Goal: Transaction & Acquisition: Subscribe to service/newsletter

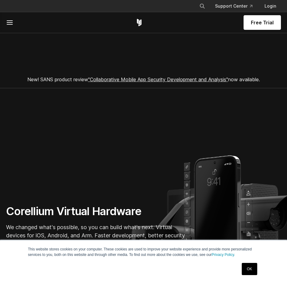
click at [252, 269] on link "OK" at bounding box center [249, 269] width 15 height 12
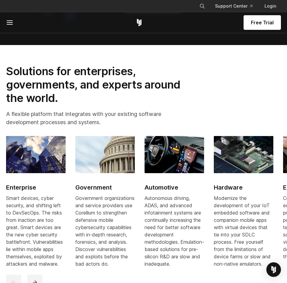
scroll to position [766, 0]
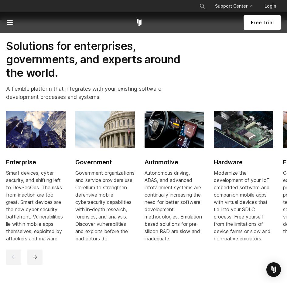
click at [264, 21] on span "Free Trial" at bounding box center [262, 22] width 23 height 7
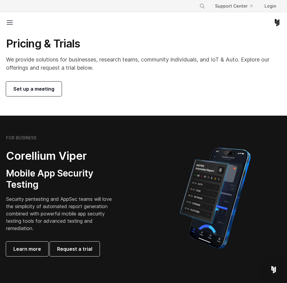
click at [38, 89] on span "Set up a meeting" at bounding box center [33, 88] width 41 height 7
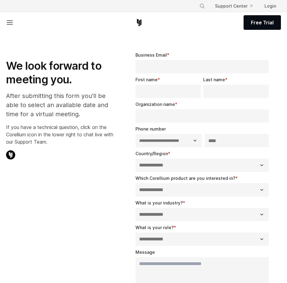
select select "**"
click at [274, 22] on link "Free Trial" at bounding box center [262, 22] width 37 height 15
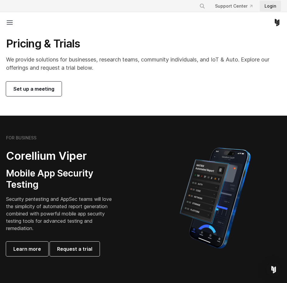
click at [266, 5] on link "Login" at bounding box center [270, 6] width 21 height 11
click at [175, 70] on p "We provide solutions for businesses, research teams, community individuals, and…" at bounding box center [143, 63] width 275 height 16
click at [12, 24] on line at bounding box center [9, 24] width 5 height 0
